Goal: Navigation & Orientation: Go to known website

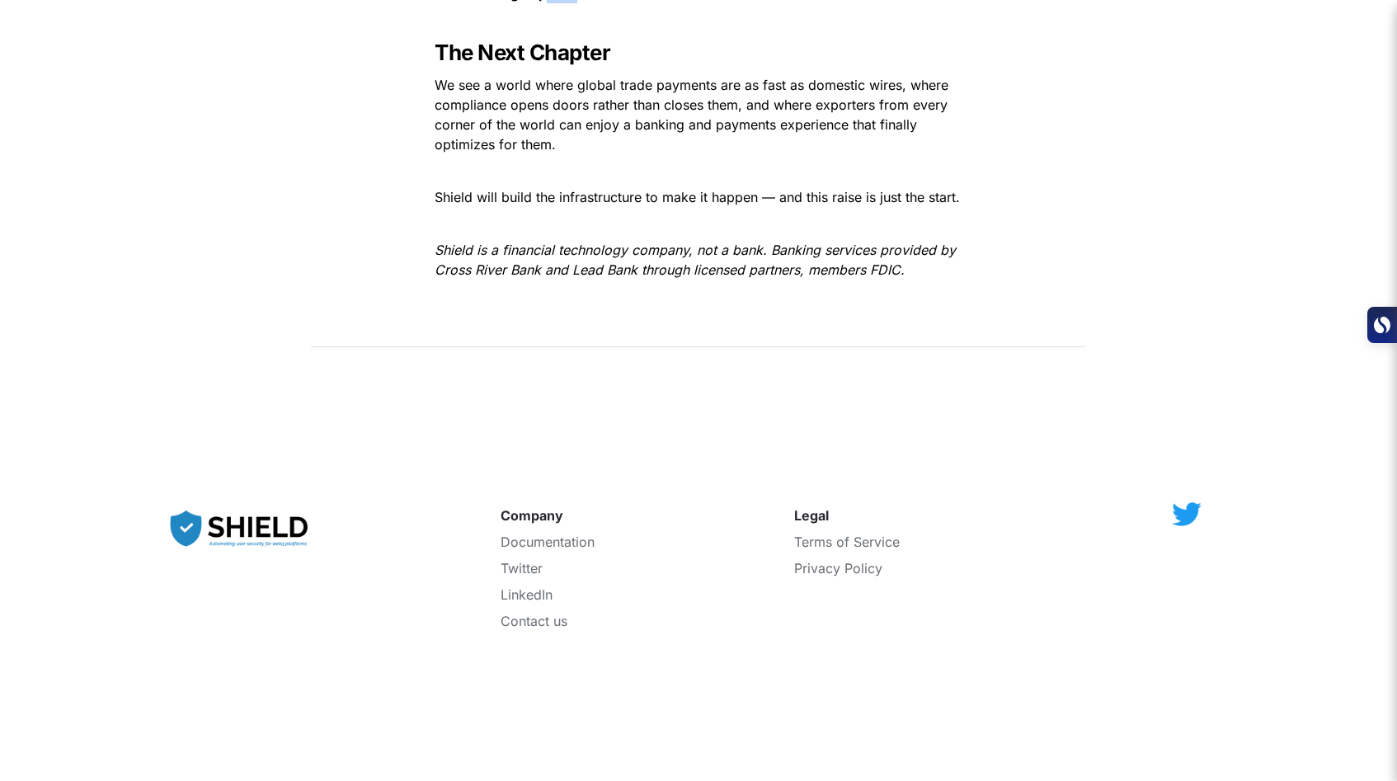
scroll to position [2921, 0]
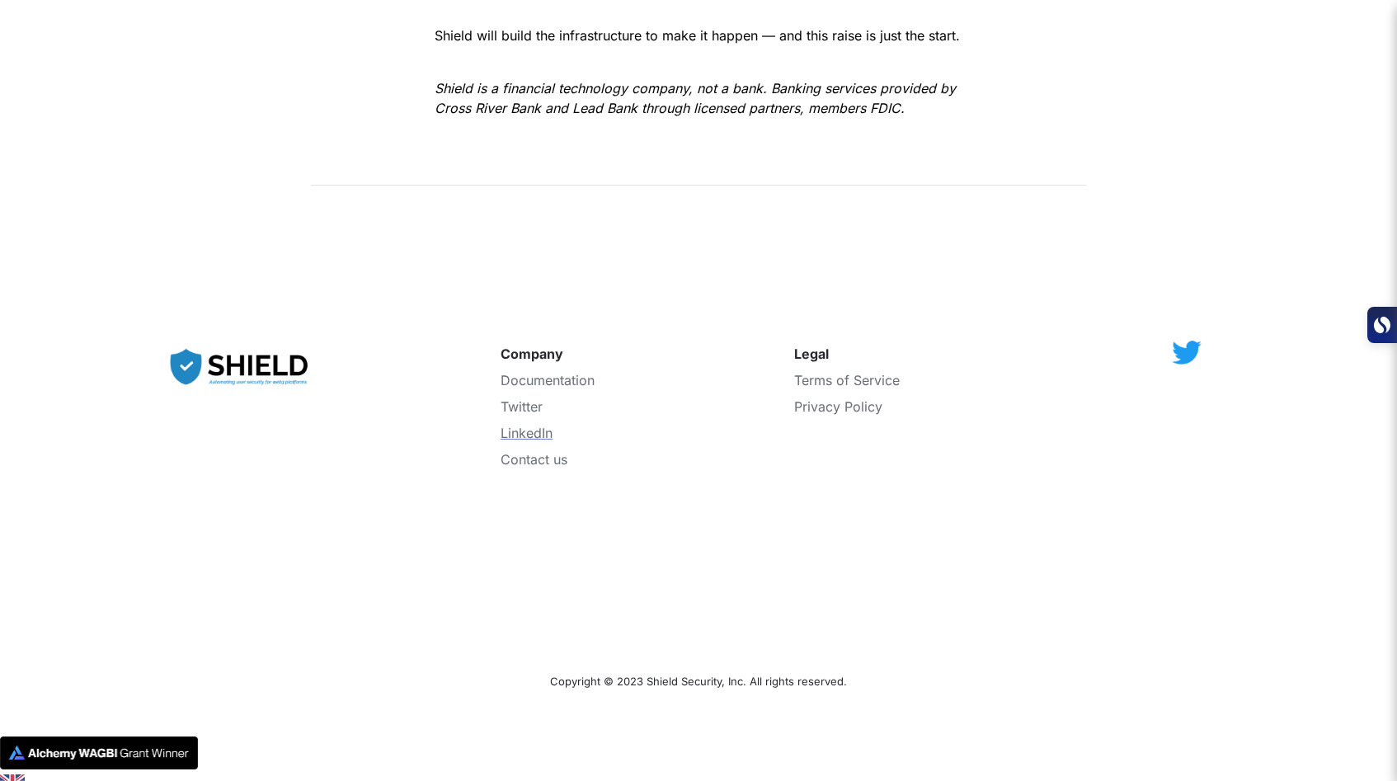
click at [532, 425] on span "LinkedIn" at bounding box center [527, 433] width 52 height 16
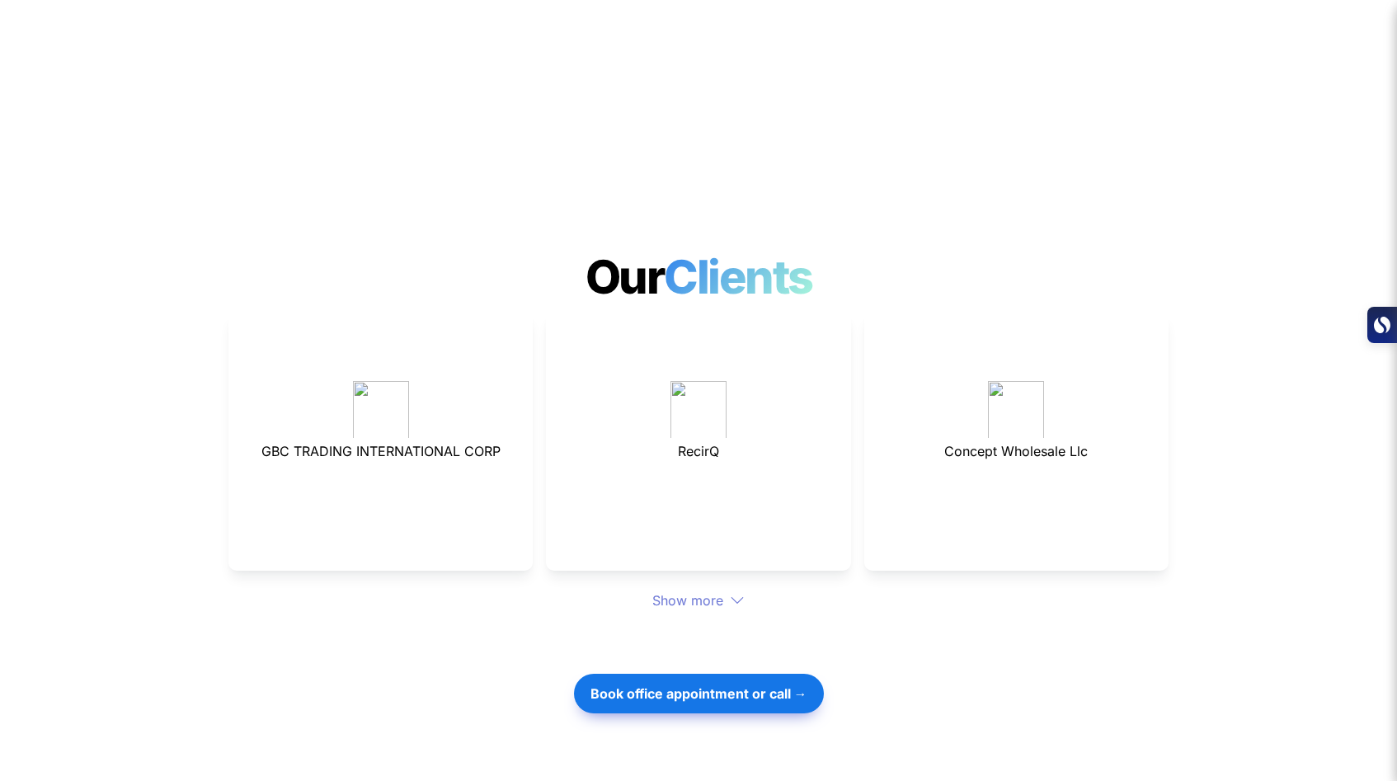
scroll to position [4149, 0]
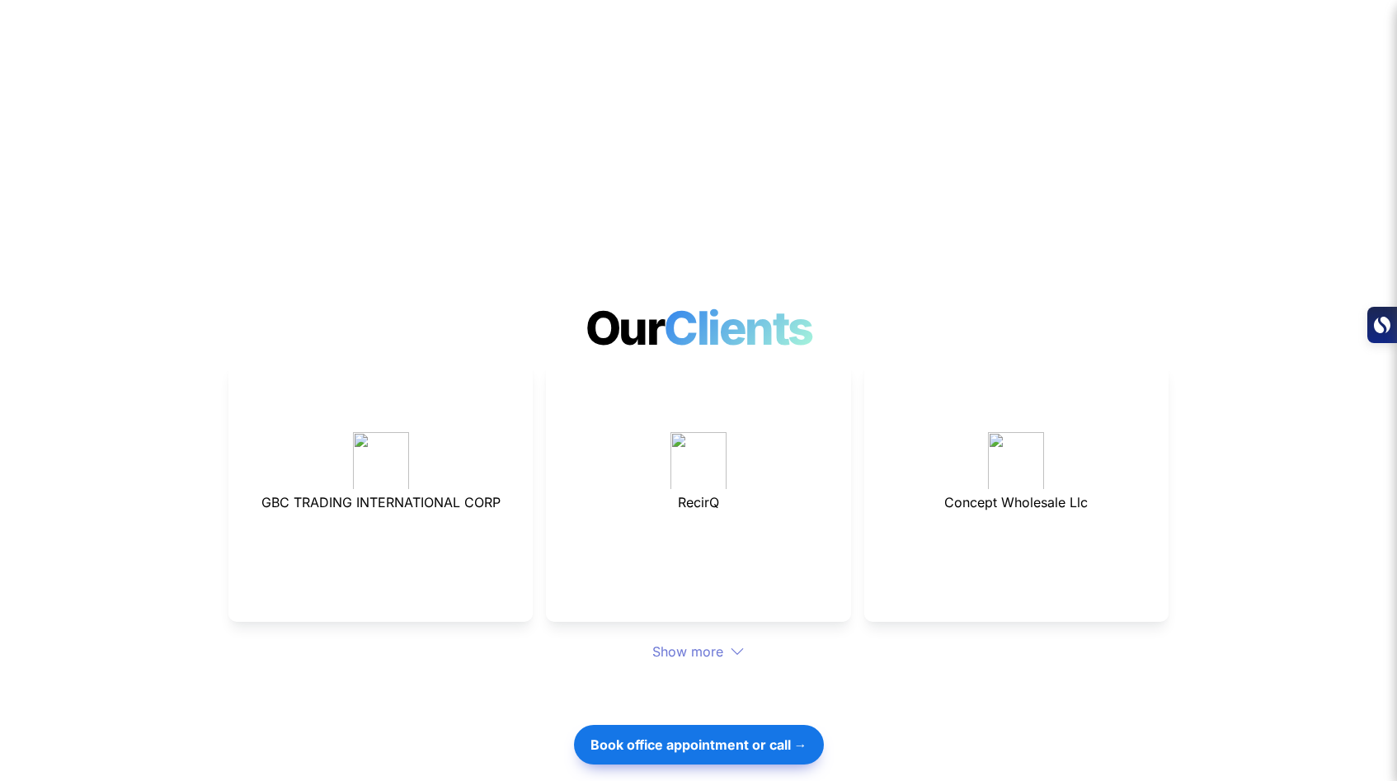
click at [738, 644] on icon at bounding box center [737, 651] width 15 height 15
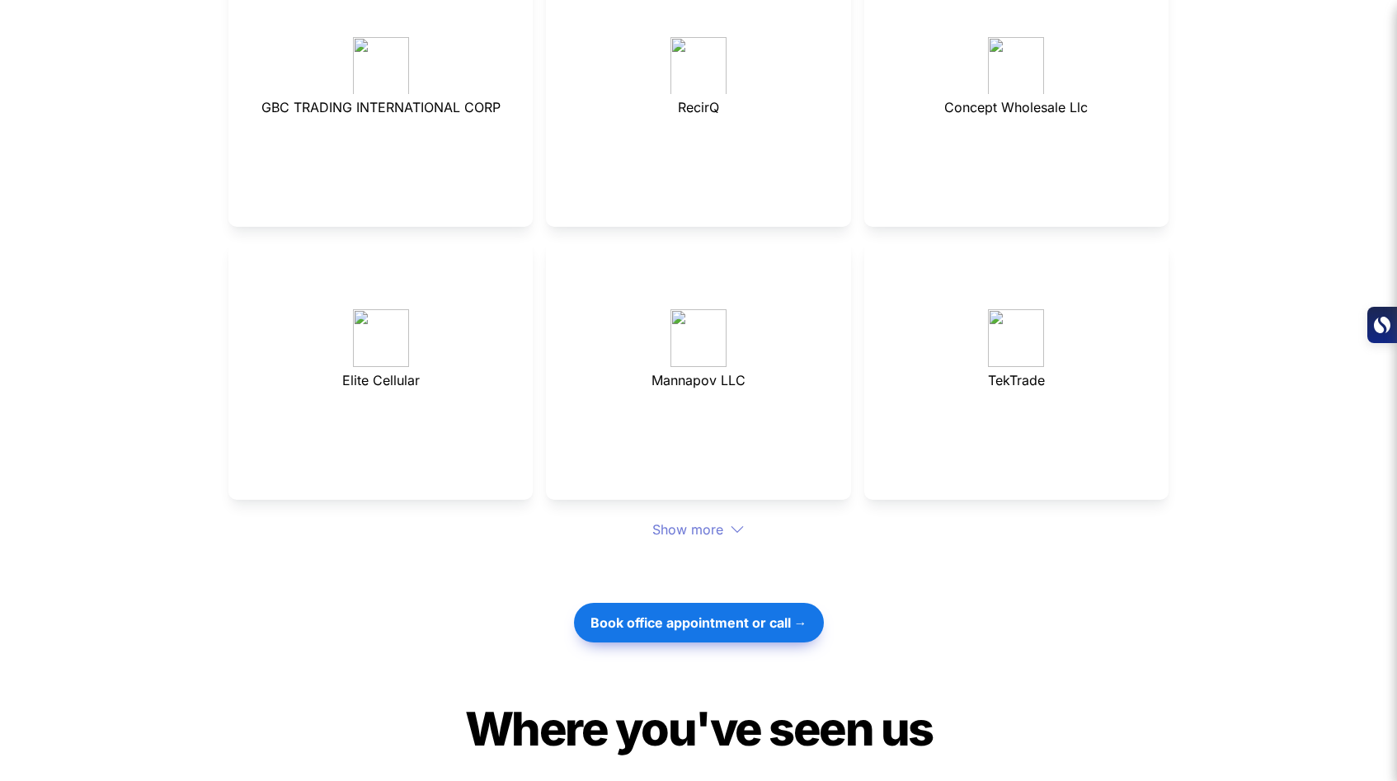
scroll to position [4549, 0]
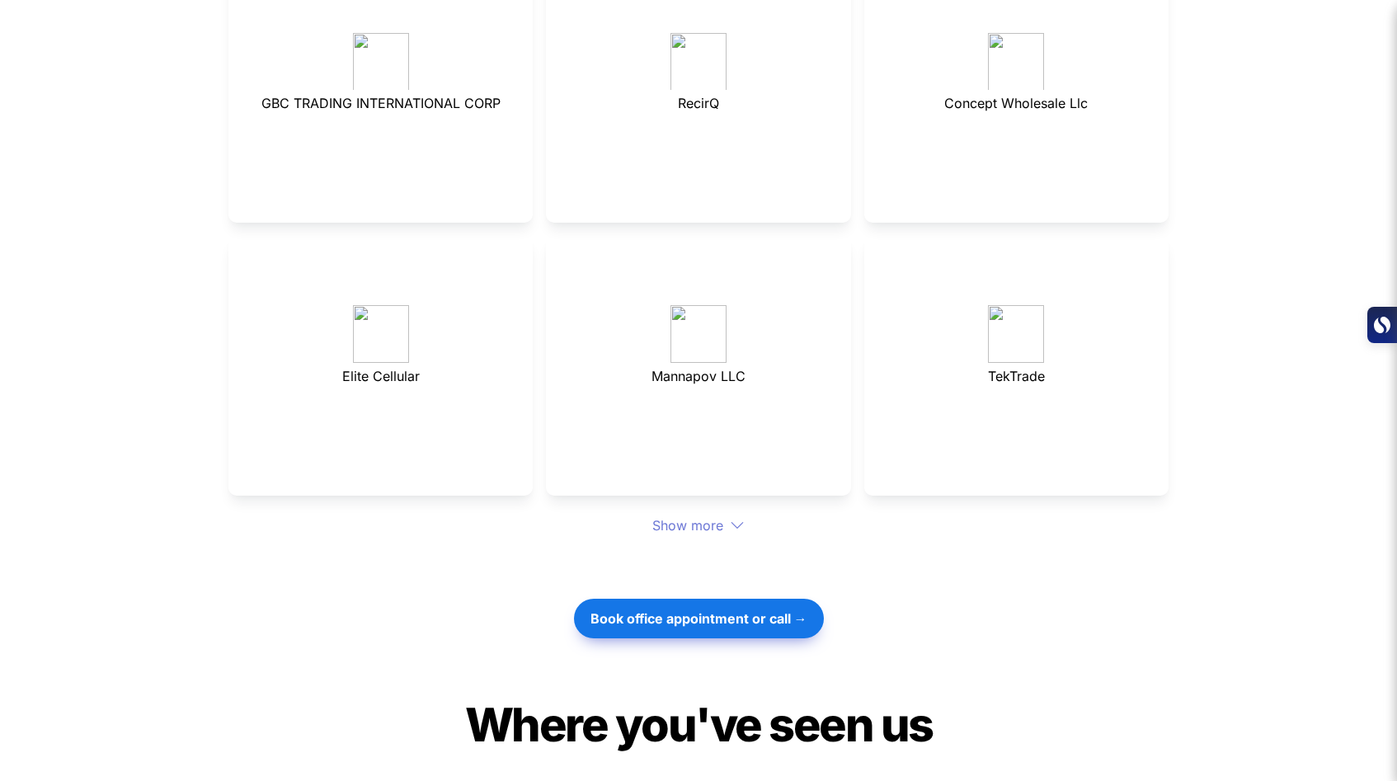
click at [742, 518] on icon at bounding box center [737, 525] width 15 height 15
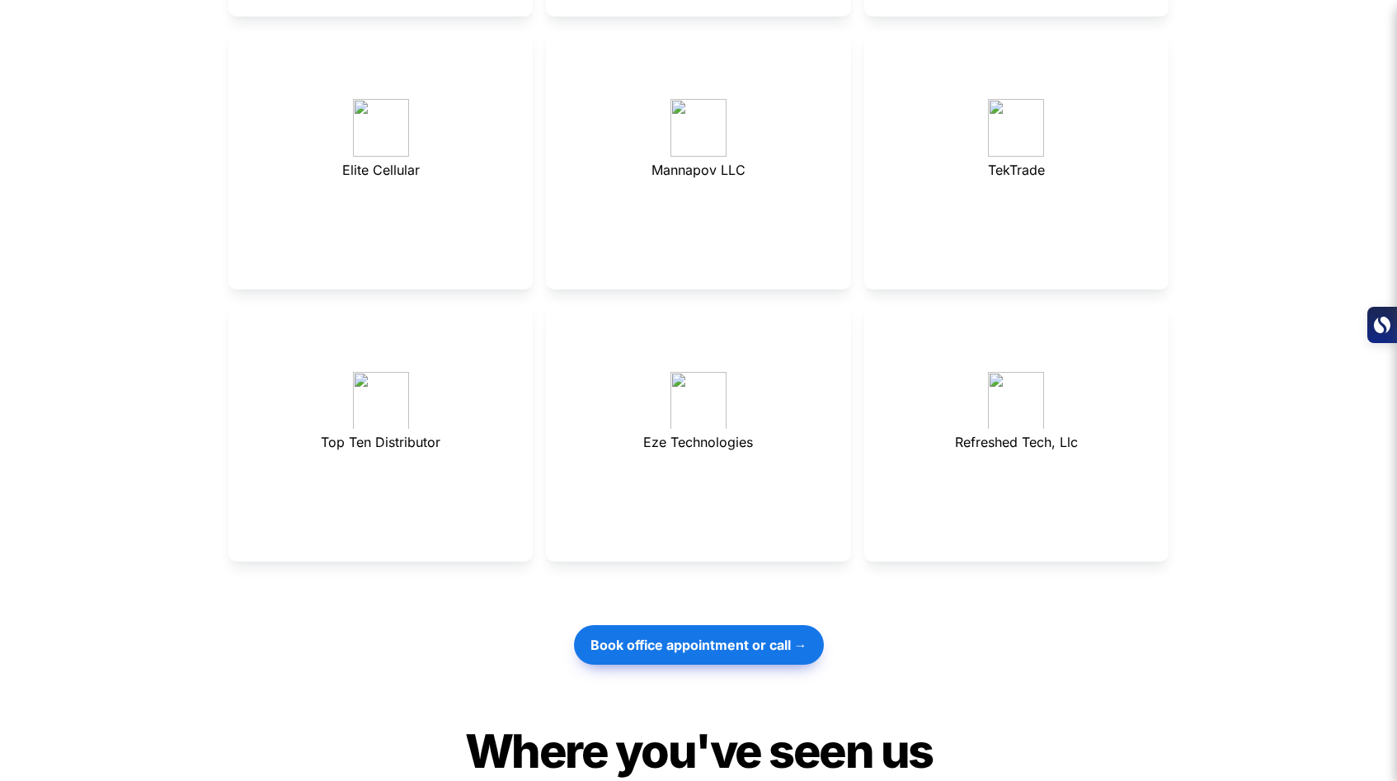
scroll to position [4772, 0]
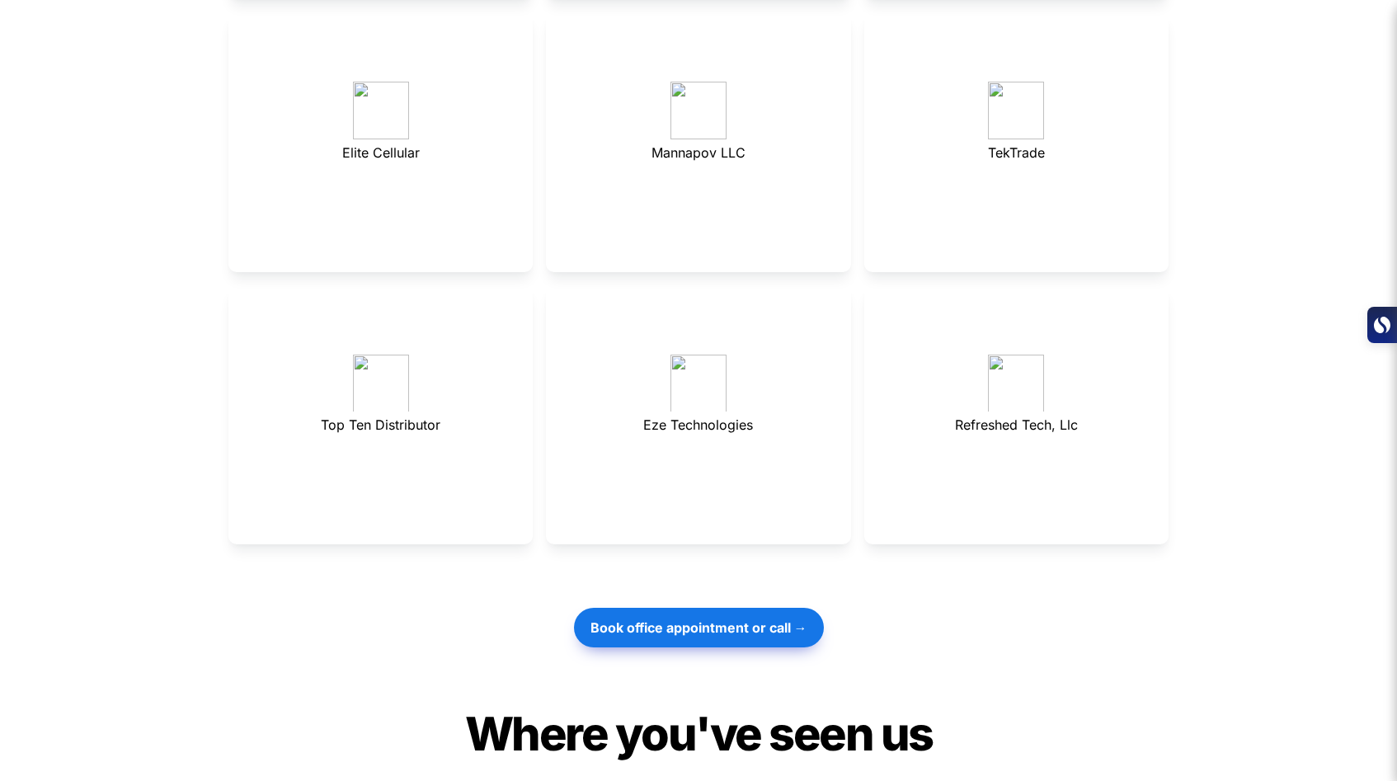
click at [701, 417] on span "Eze Technologies" at bounding box center [698, 425] width 110 height 16
drag, startPoint x: 629, startPoint y: 374, endPoint x: 750, endPoint y: 363, distance: 120.9
click at [750, 412] on p "Eze Technologies" at bounding box center [698, 425] width 263 height 26
click at [706, 417] on span "Eze Technologies" at bounding box center [698, 425] width 110 height 16
